Goal: Navigation & Orientation: Find specific page/section

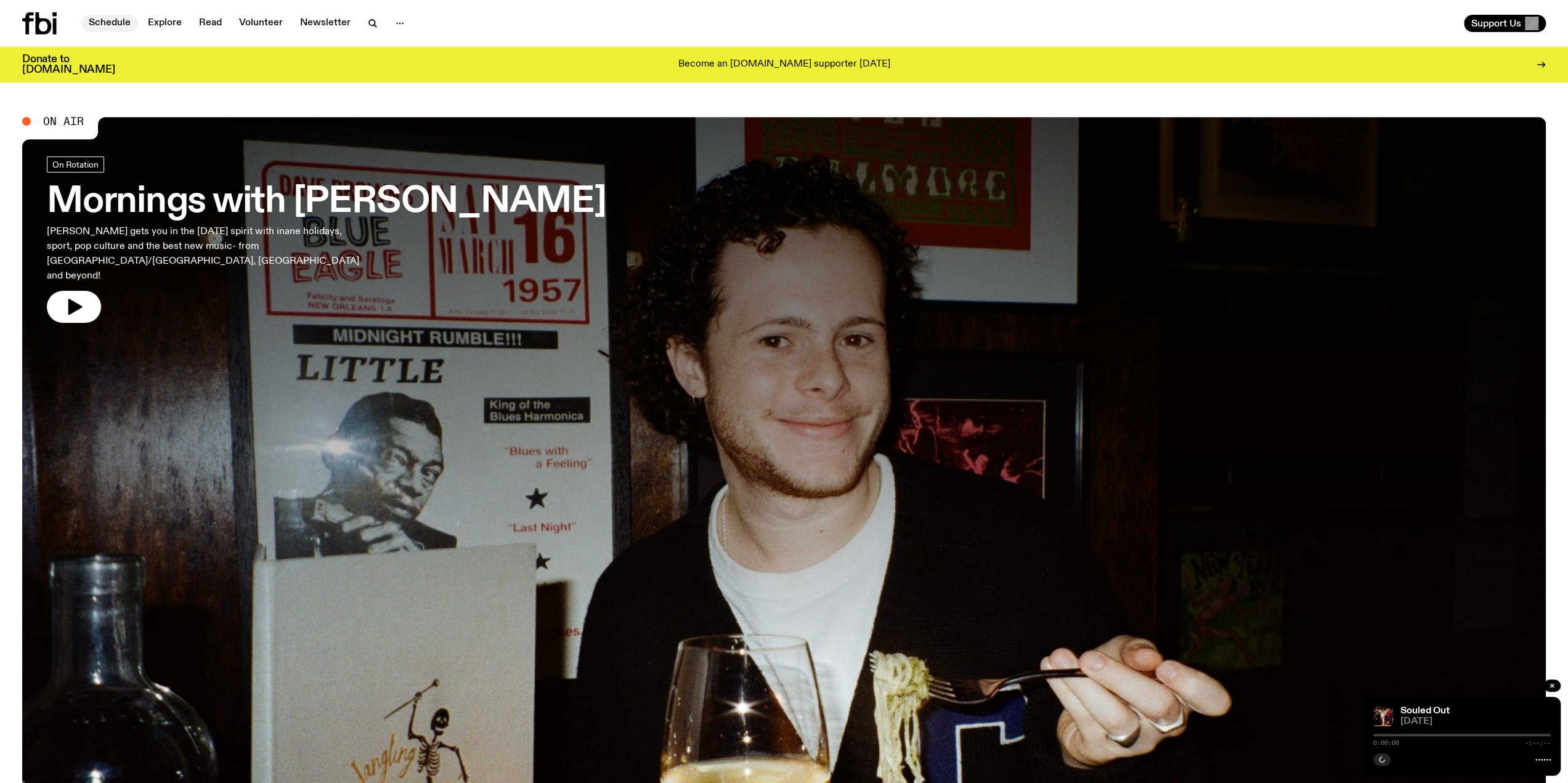
click at [114, 21] on link "Schedule" at bounding box center [109, 24] width 56 height 17
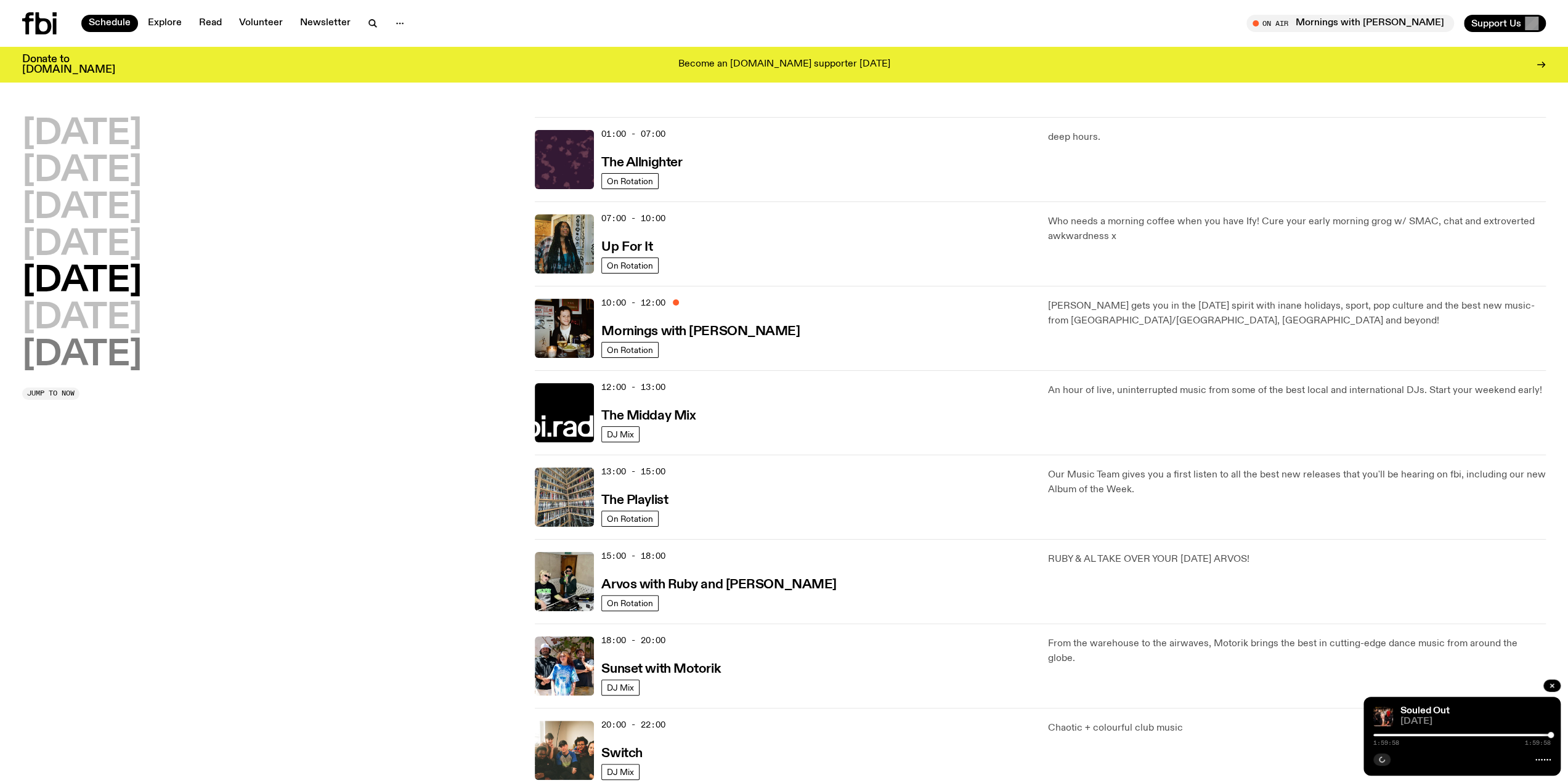
click at [79, 355] on h2 "[DATE]" at bounding box center [82, 355] width 119 height 34
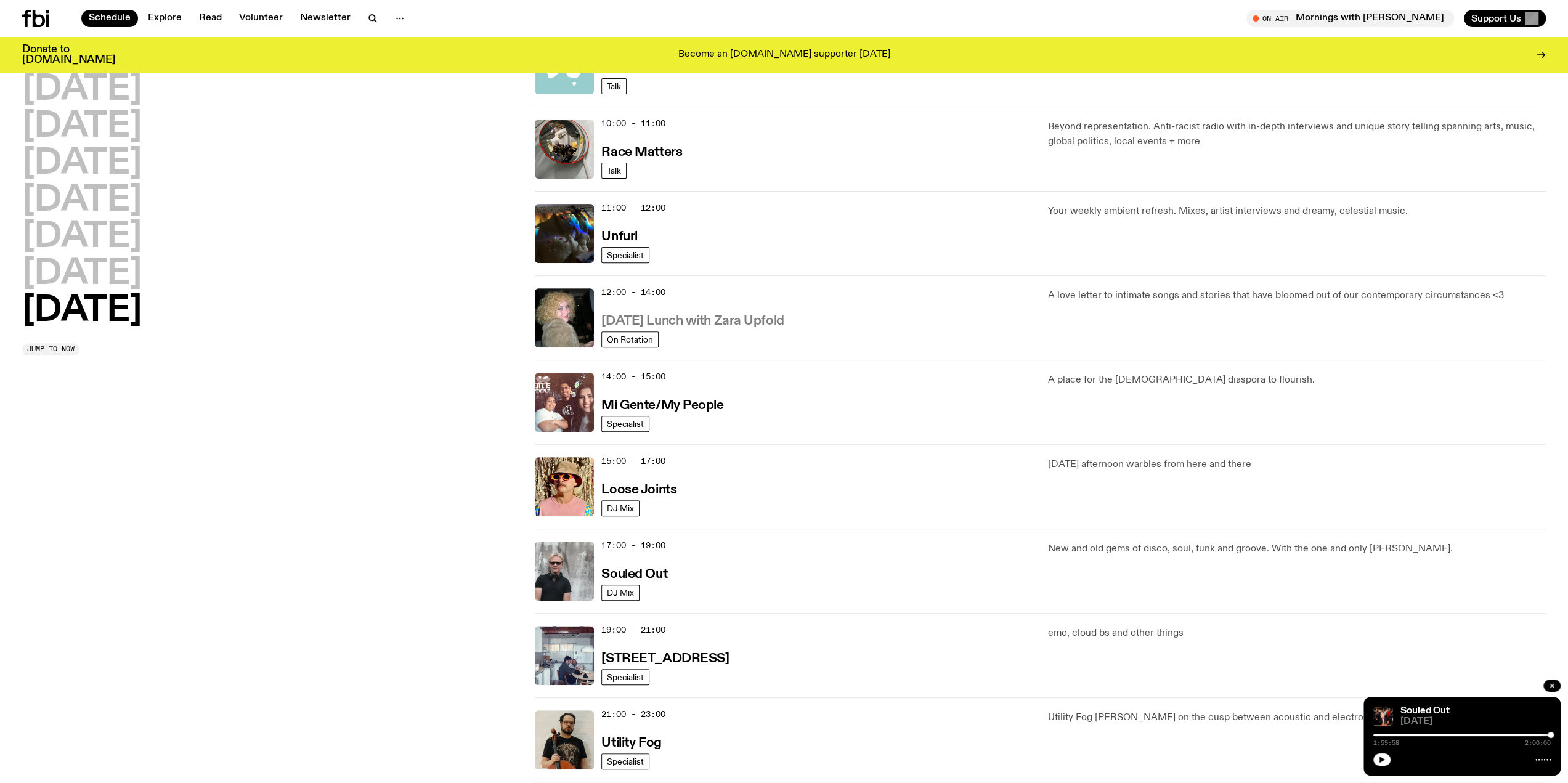
scroll to position [445, 0]
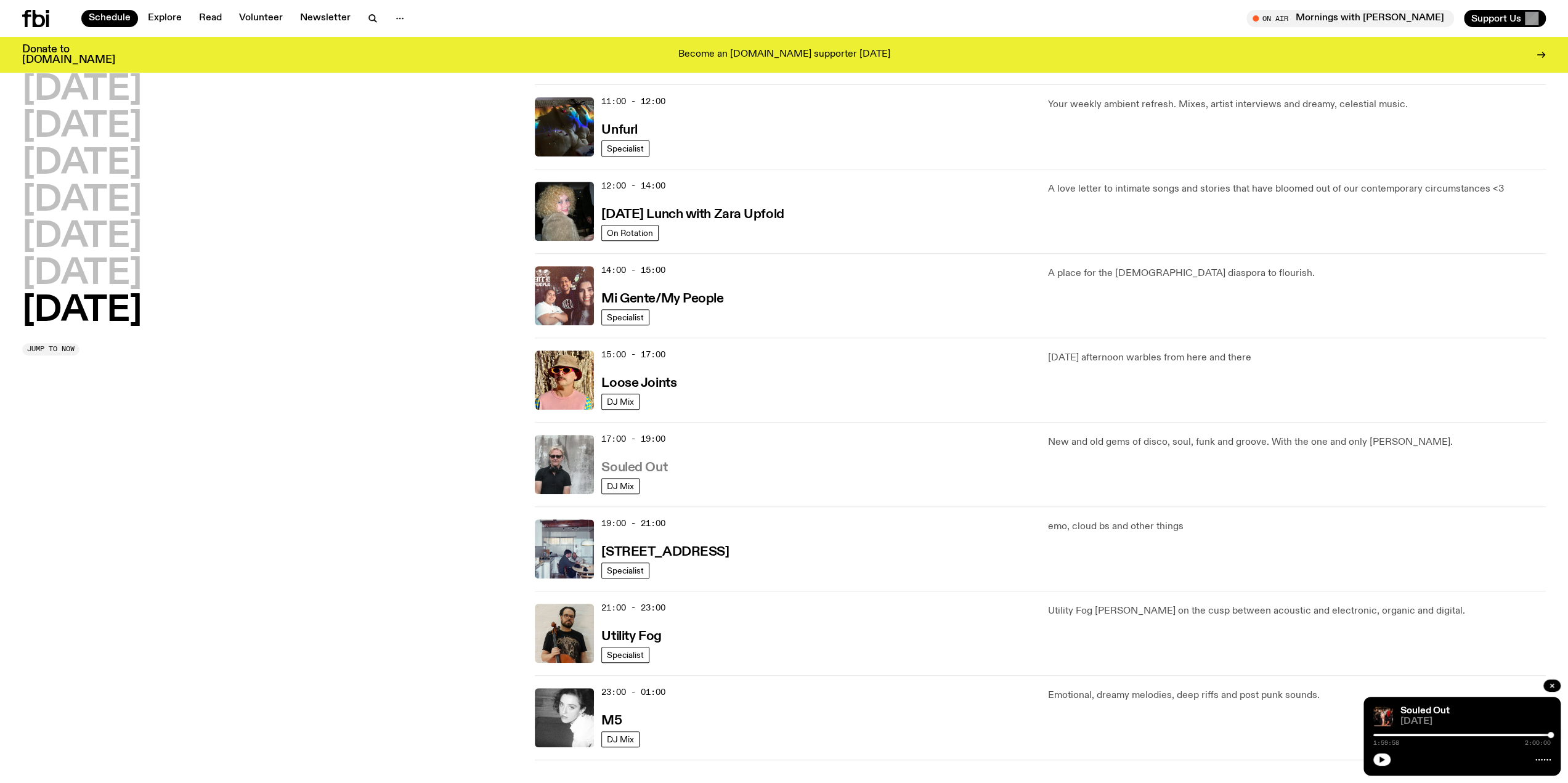
click at [661, 465] on h3 "Souled Out" at bounding box center [634, 468] width 66 height 13
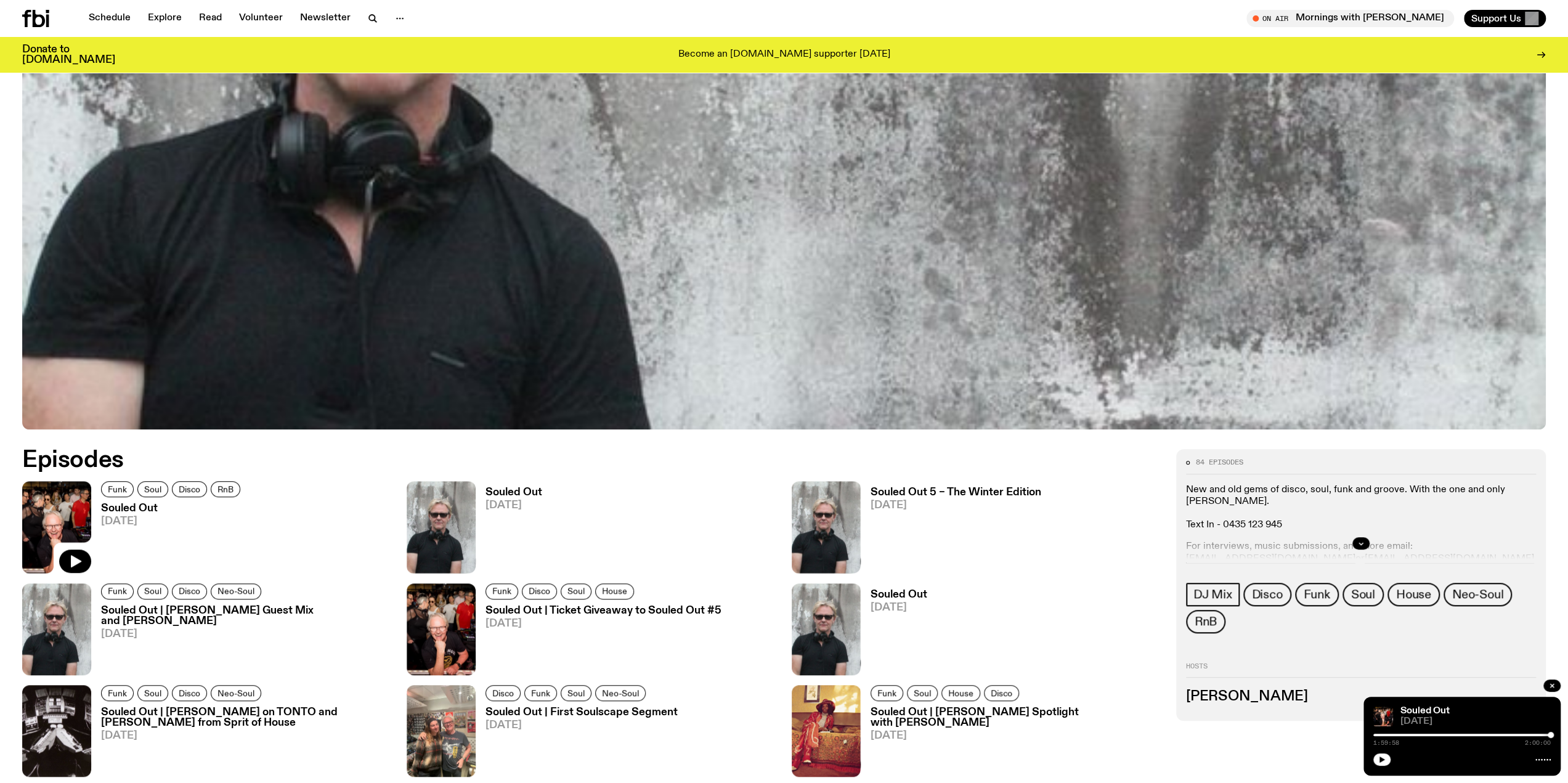
scroll to position [607, 0]
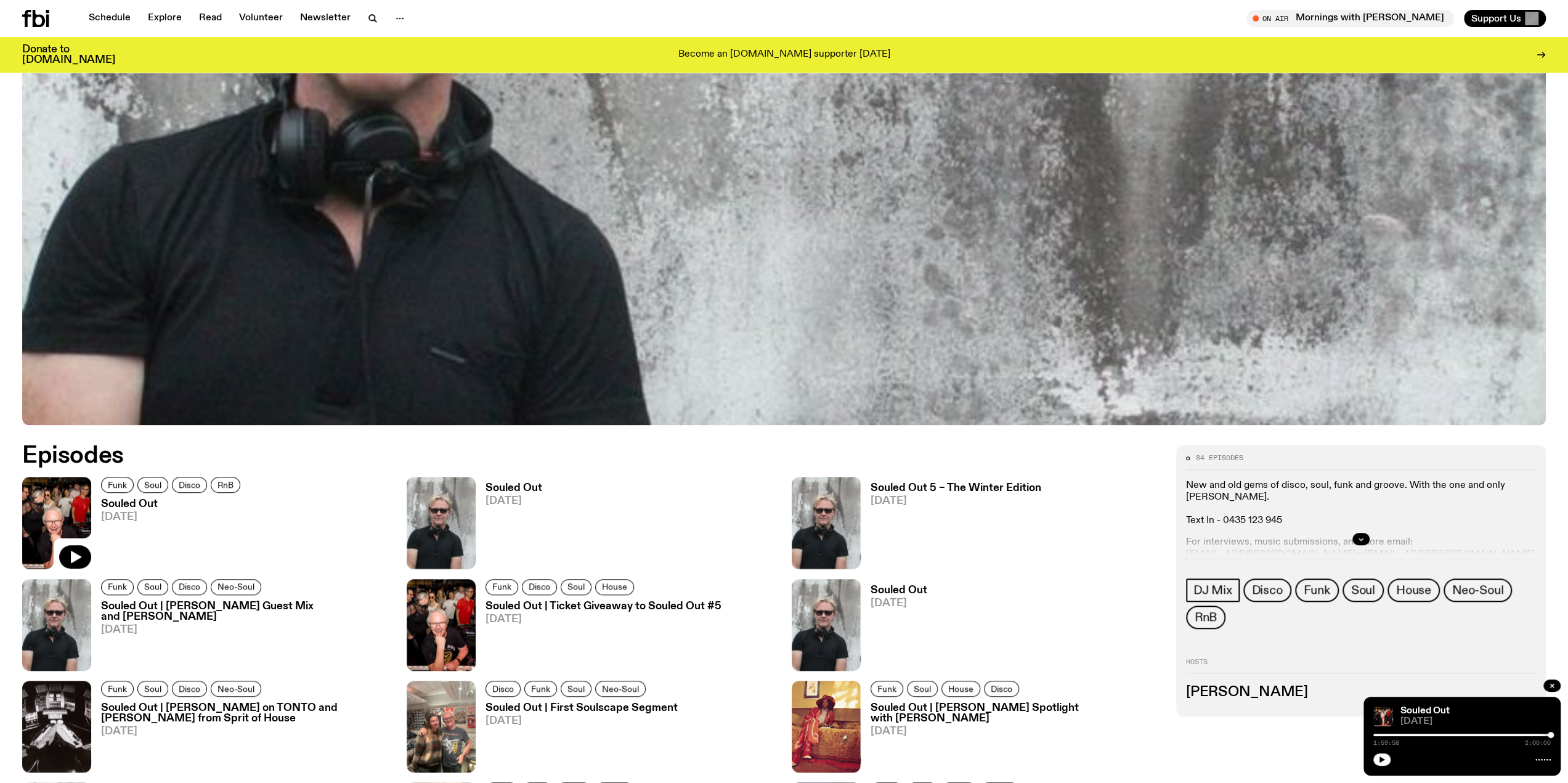
click at [132, 502] on h3 "Souled Out" at bounding box center [172, 504] width 143 height 11
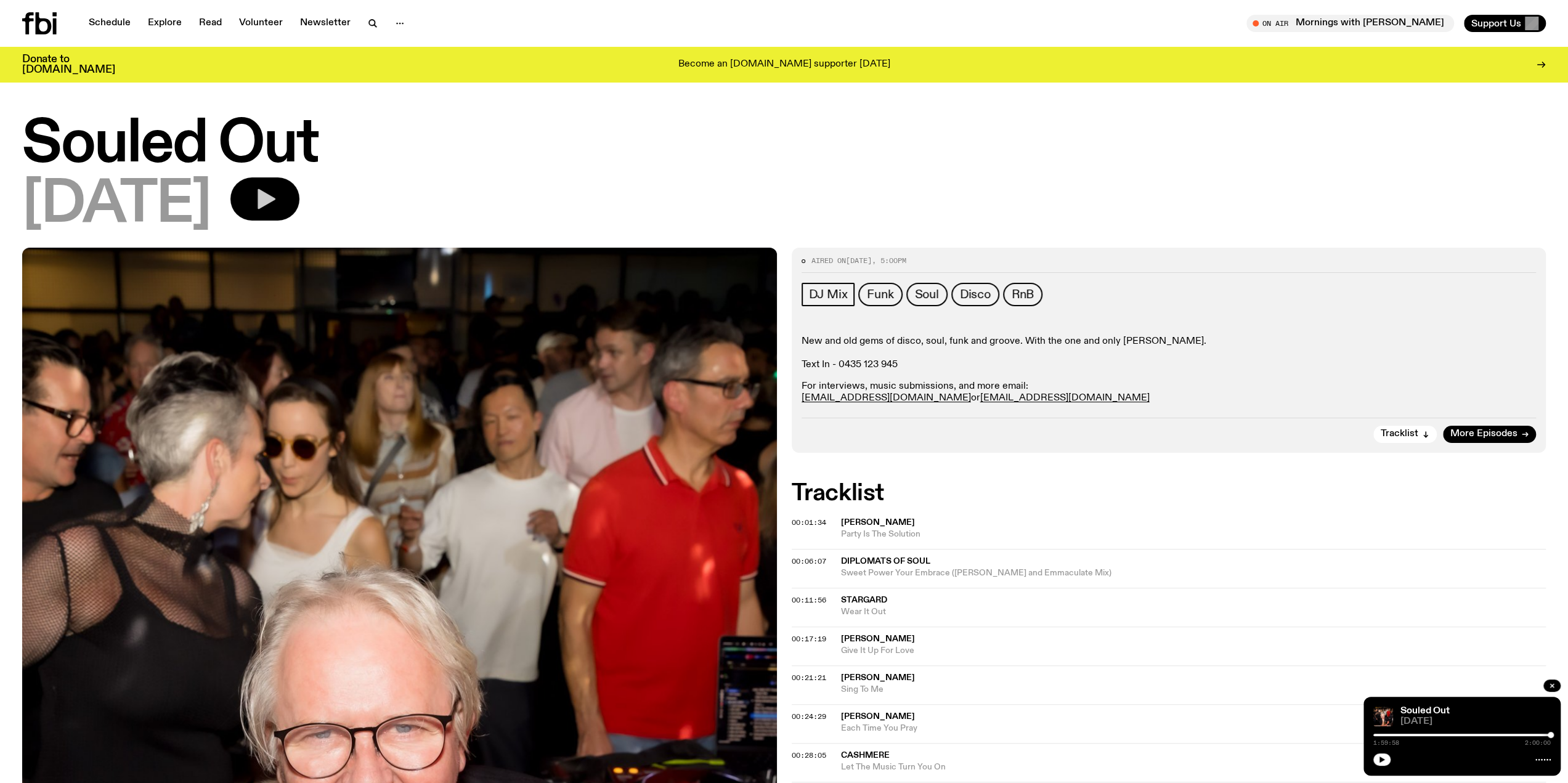
click at [277, 197] on icon "button" at bounding box center [265, 199] width 24 height 24
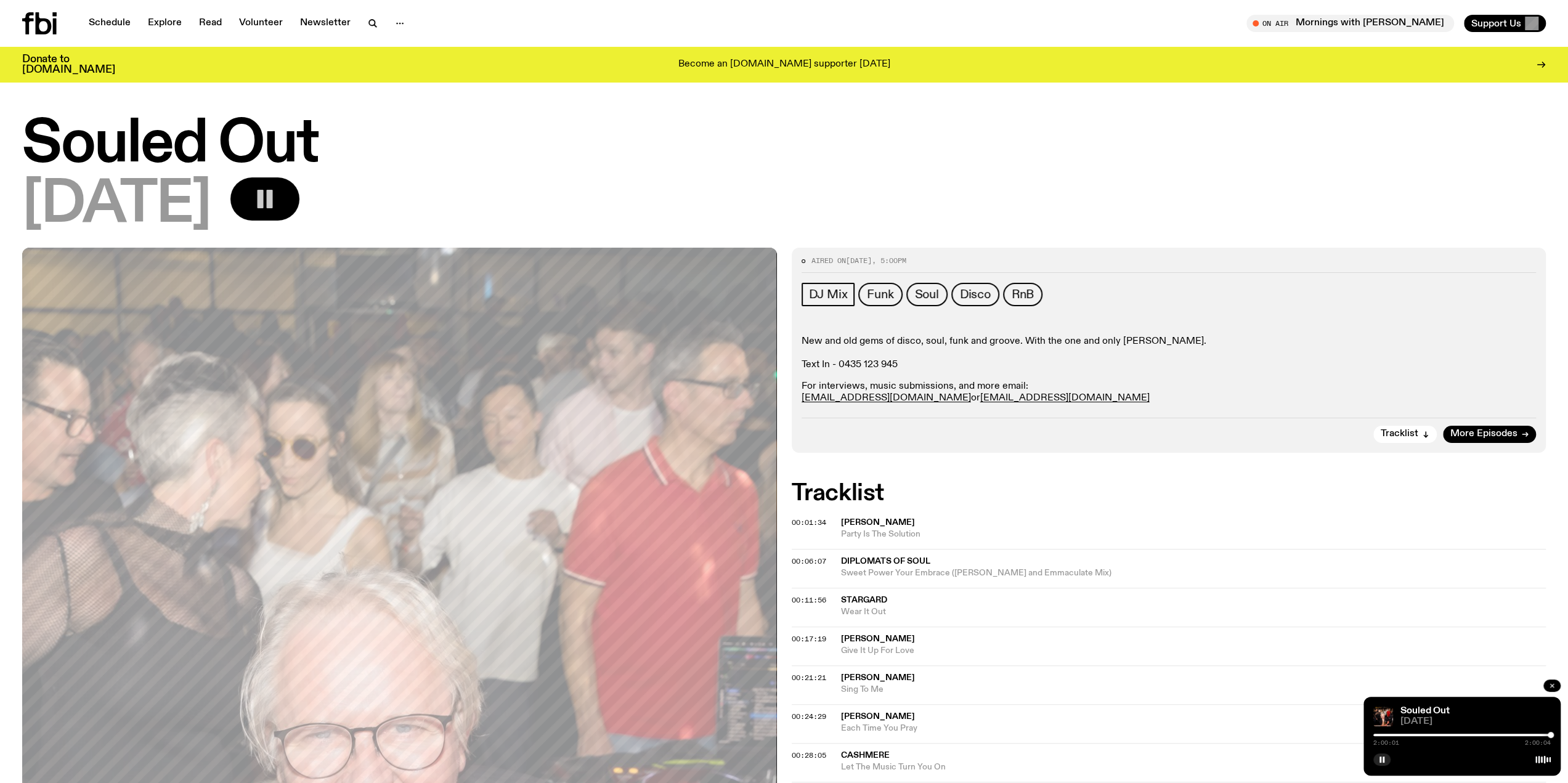
click at [1551, 680] on button "button" at bounding box center [1552, 686] width 17 height 12
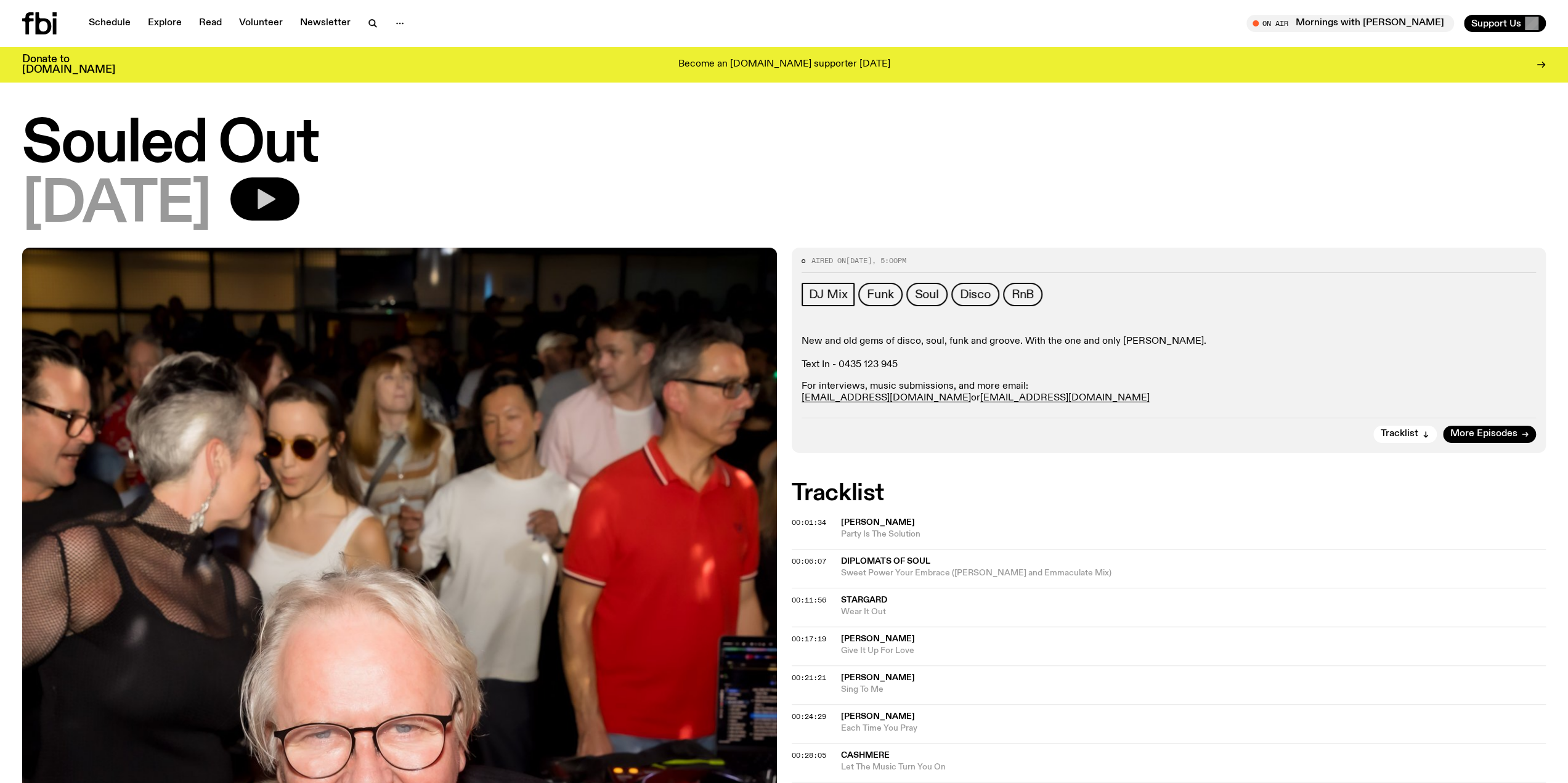
click at [277, 189] on icon "button" at bounding box center [265, 199] width 24 height 24
